Goal: Register for event/course

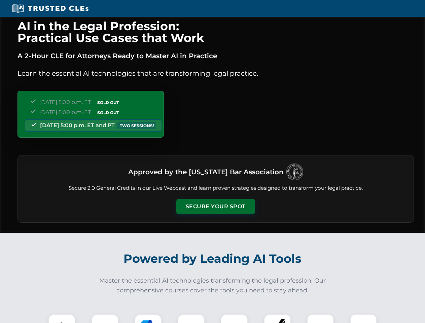
click at [216, 207] on button "Secure Your Spot" at bounding box center [215, 206] width 79 height 15
click at [62, 319] on img at bounding box center [62, 328] width 20 height 20
